Goal: Find specific page/section: Find specific page/section

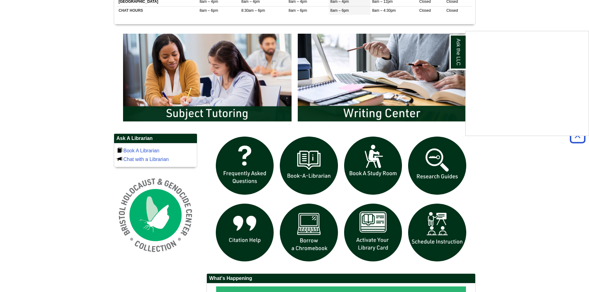
scroll to position [327, 0]
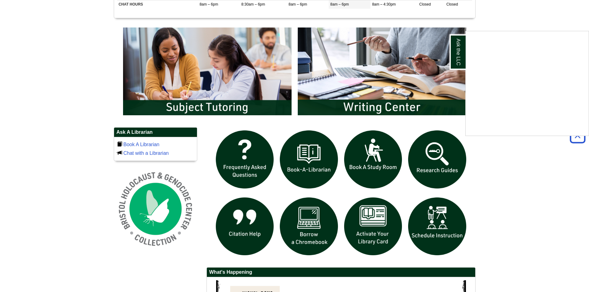
click at [371, 226] on div "Ask the LLC" at bounding box center [294, 146] width 589 height 292
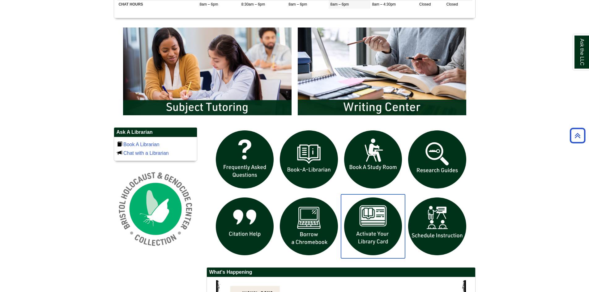
click at [371, 226] on img "slideshow" at bounding box center [373, 226] width 64 height 64
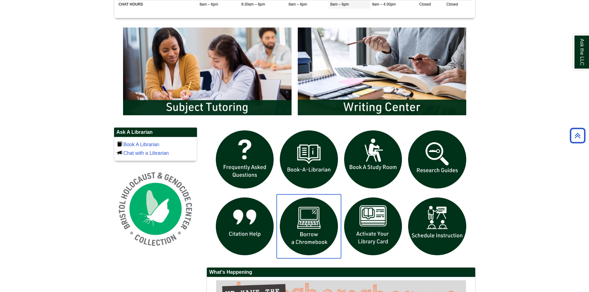
click at [307, 234] on img "slideshow" at bounding box center [309, 226] width 64 height 64
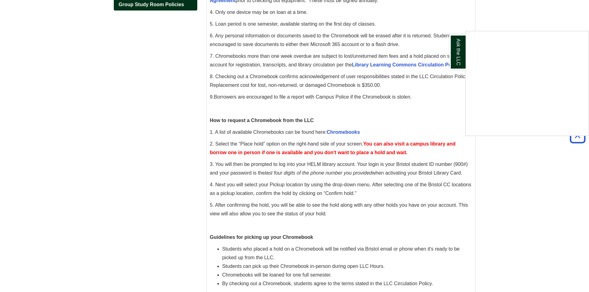
scroll to position [187, 0]
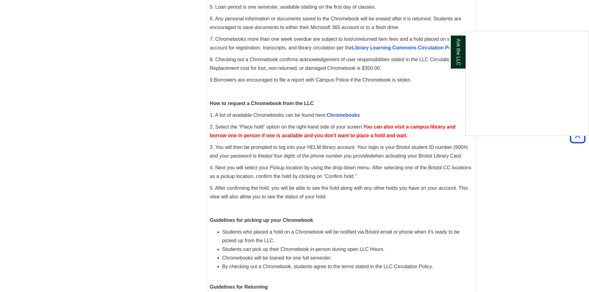
click at [344, 114] on div "Ask the LLC" at bounding box center [294, 146] width 589 height 292
click at [344, 114] on link "Chromebooks" at bounding box center [343, 115] width 33 height 5
